Goal: Task Accomplishment & Management: Manage account settings

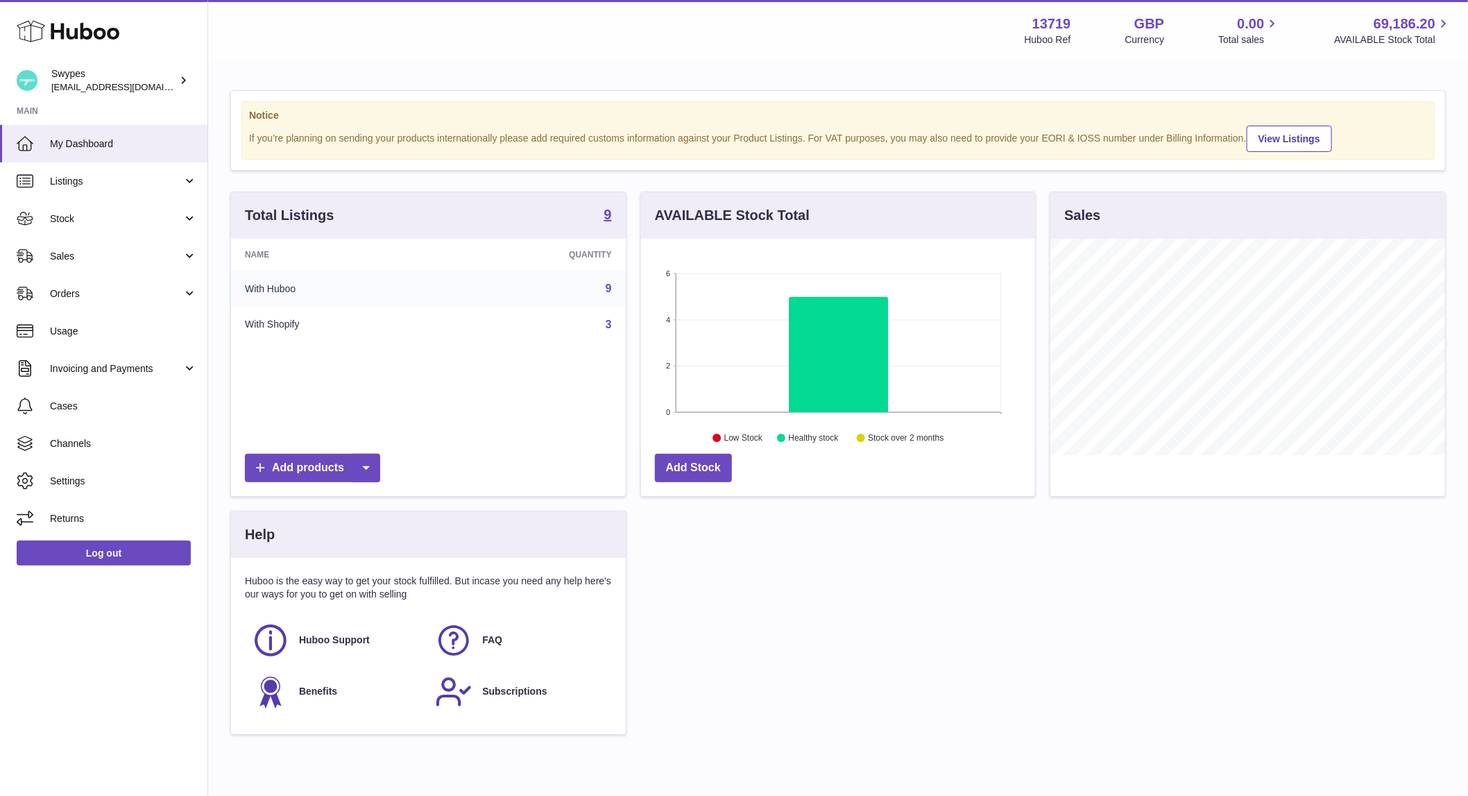
scroll to position [216, 395]
click at [96, 270] on link "Sales" at bounding box center [103, 255] width 207 height 37
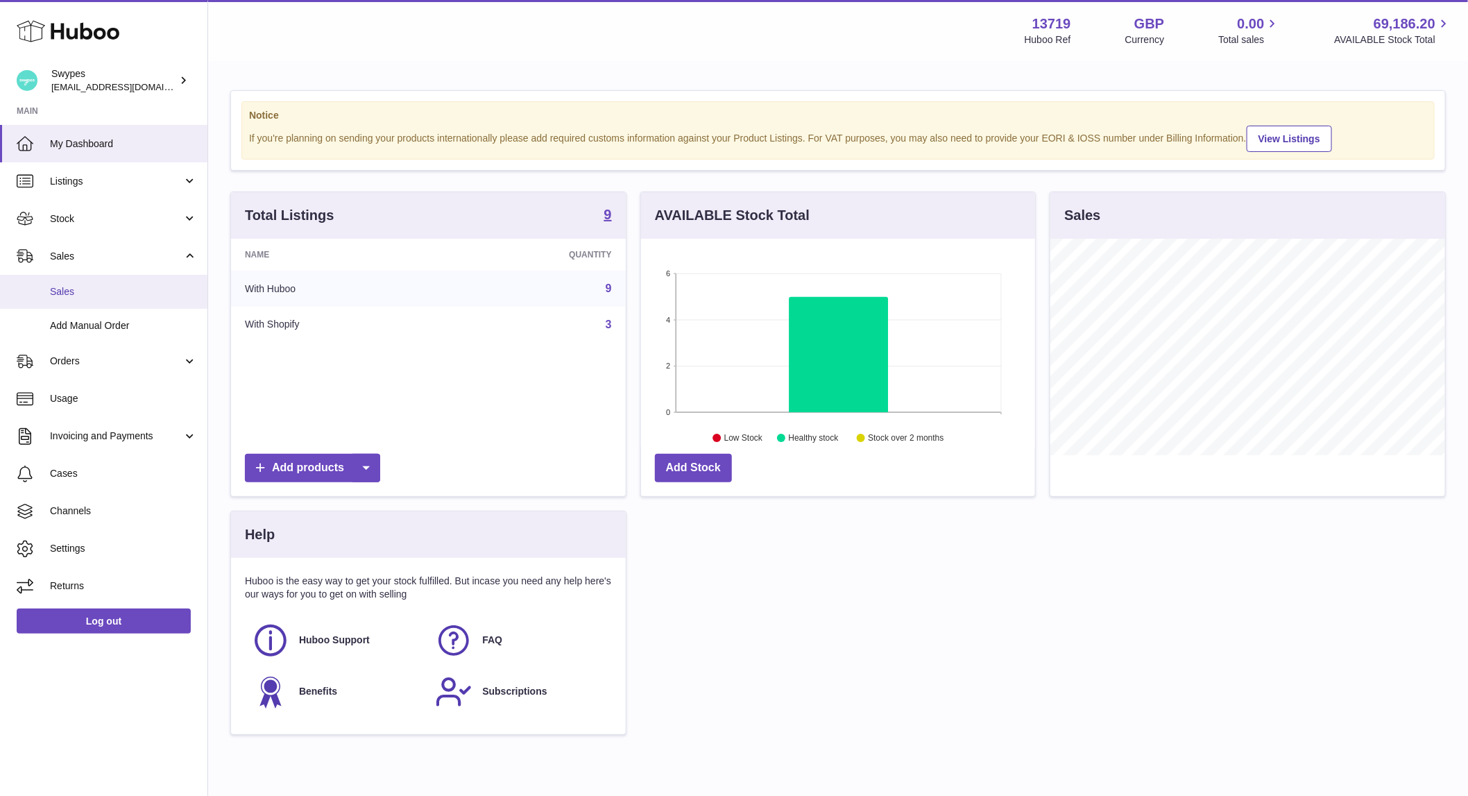
click at [96, 301] on link "Sales" at bounding box center [103, 292] width 207 height 34
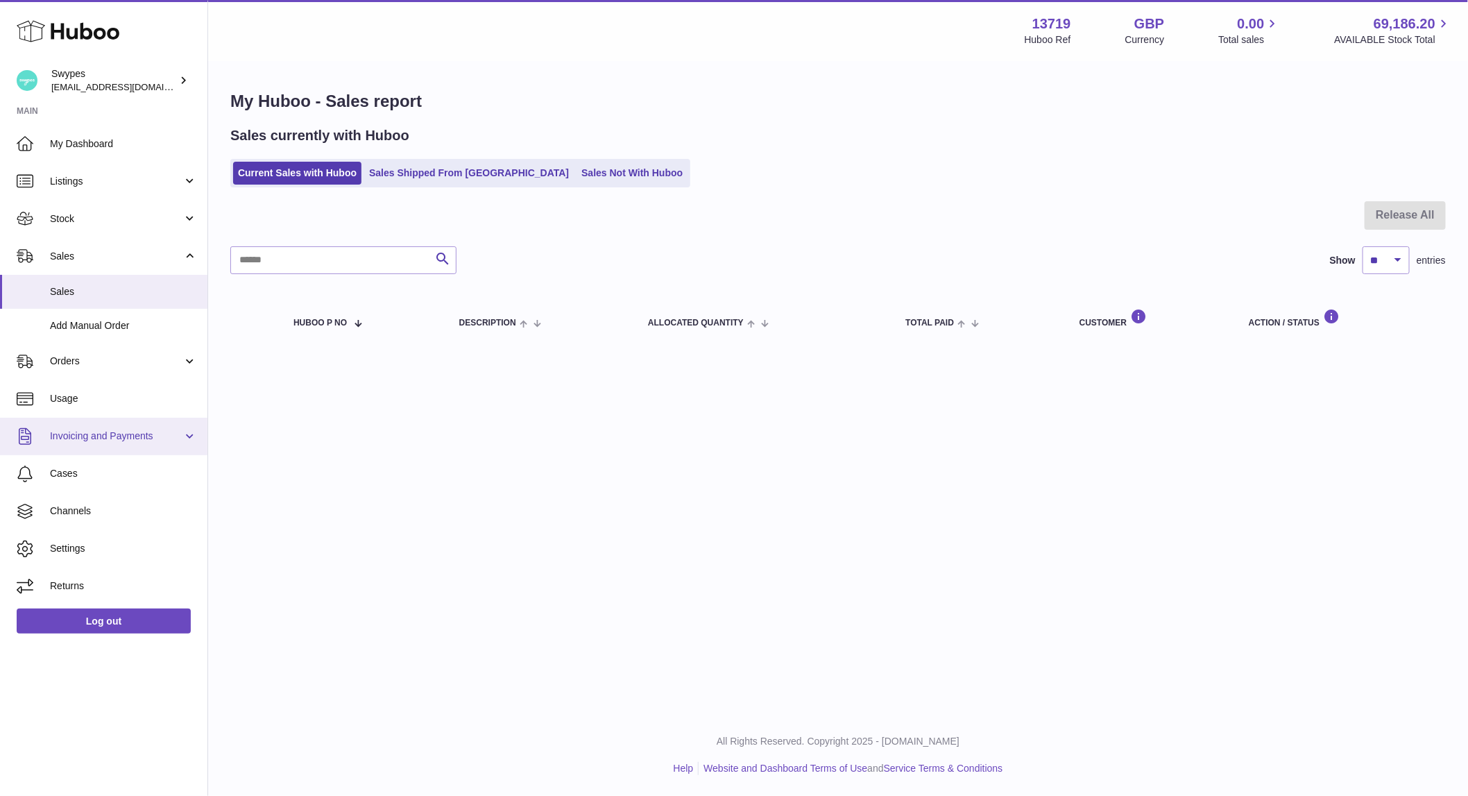
click at [147, 432] on span "Invoicing and Payments" at bounding box center [116, 435] width 133 height 13
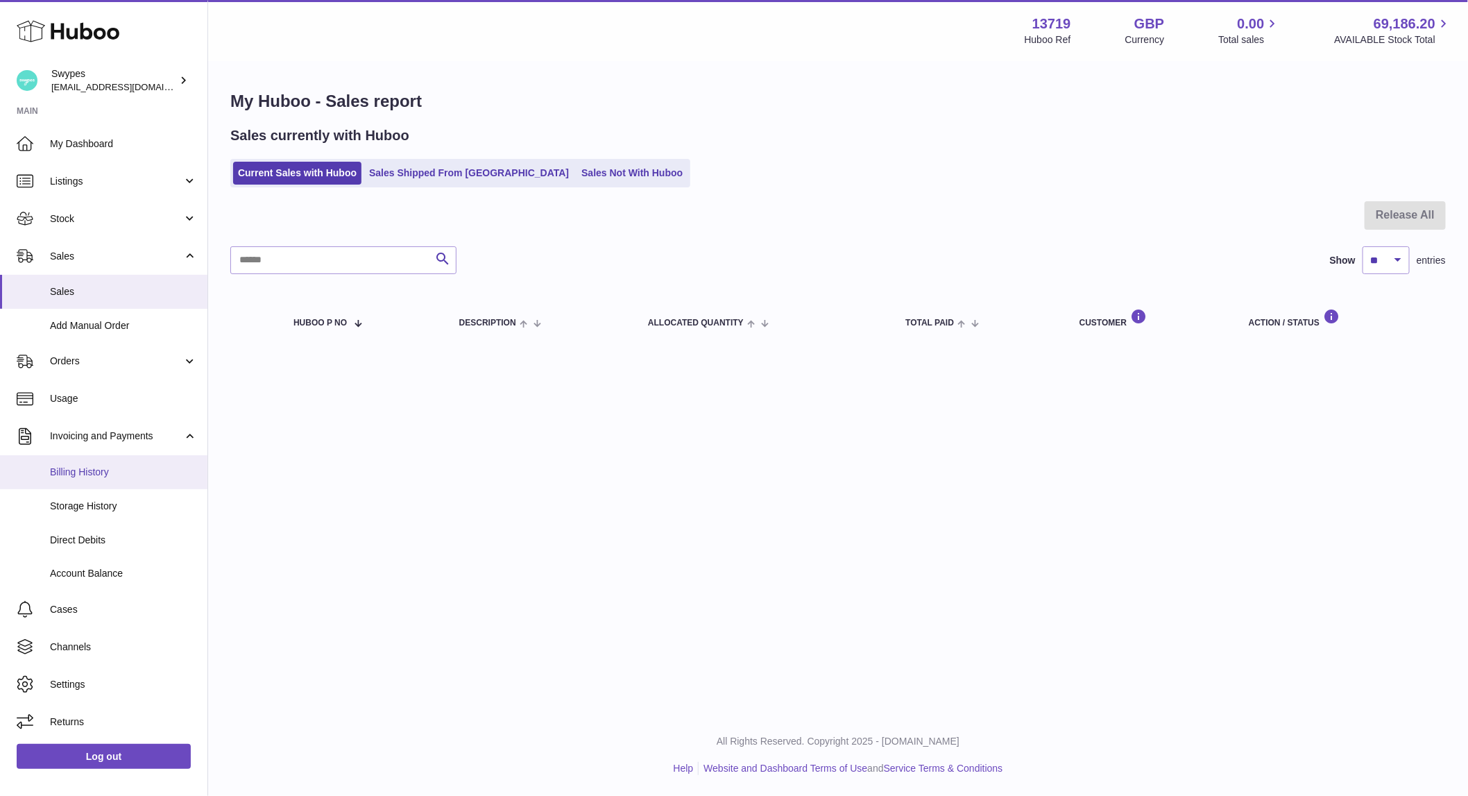
click at [122, 478] on span "Billing History" at bounding box center [123, 472] width 147 height 13
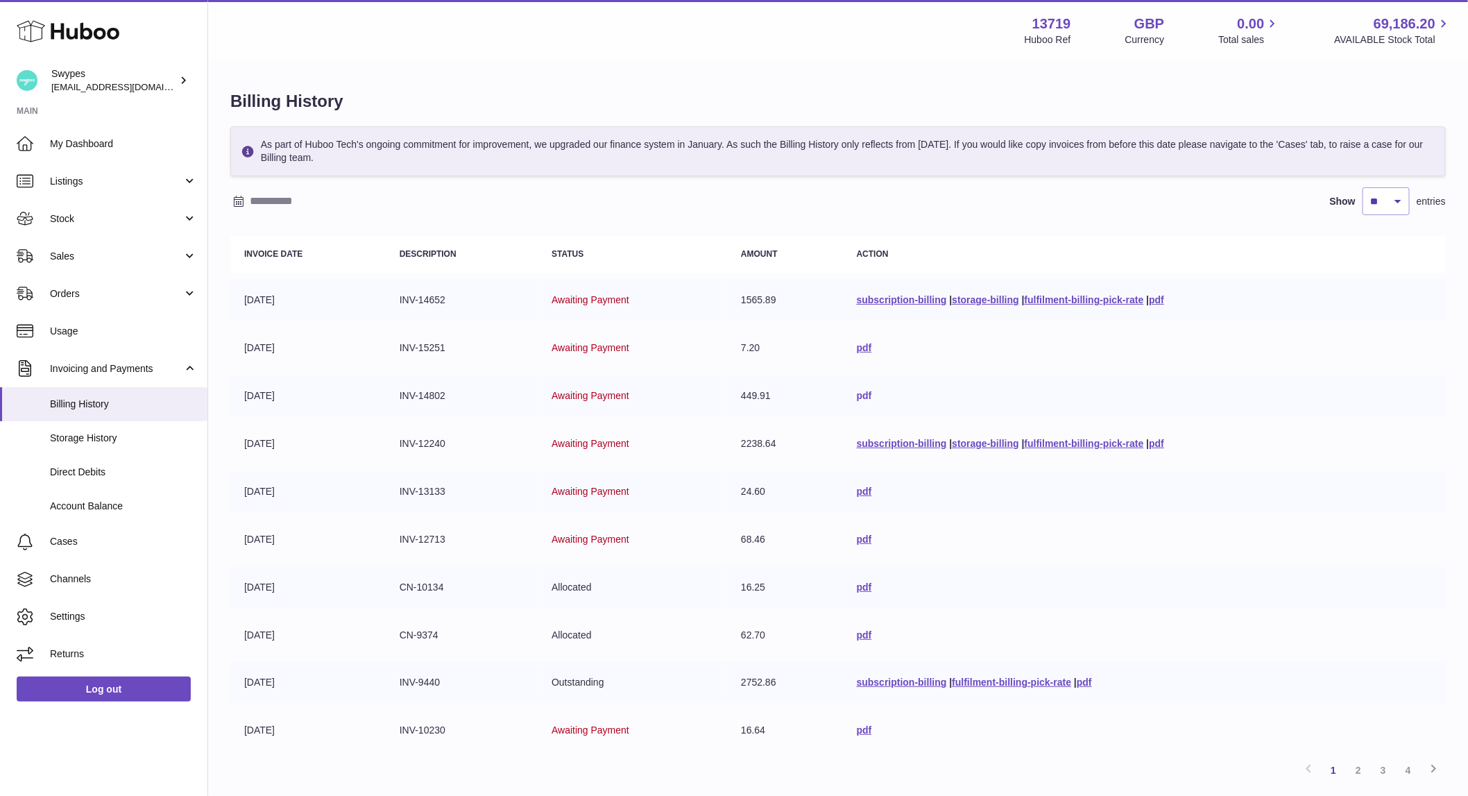
click at [857, 395] on link "pdf" at bounding box center [864, 395] width 15 height 11
